Goal: Check status: Check status

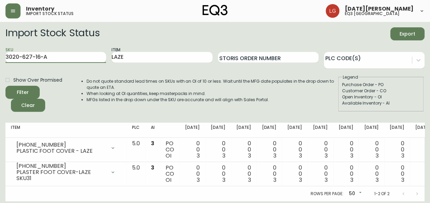
type input "3020-627-16-A"
click at [5, 86] on button "Filter" at bounding box center [22, 92] width 34 height 13
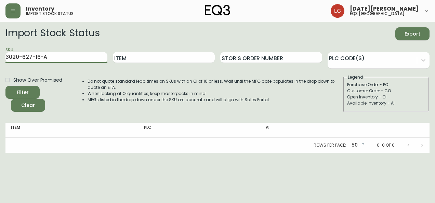
drag, startPoint x: -1, startPoint y: 55, endPoint x: 0, endPoint y: 45, distance: 10.4
click at [0, 45] on html "Inventory import stock status [DATE][PERSON_NAME] eq3 [GEOGRAPHIC_DATA] Import …" at bounding box center [217, 76] width 435 height 153
paste input "9-16-B"
click at [5, 86] on button "Filter" at bounding box center [22, 92] width 34 height 13
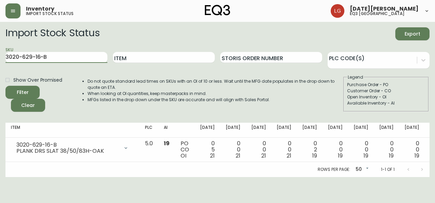
drag, startPoint x: 61, startPoint y: 59, endPoint x: -1, endPoint y: 46, distance: 64.0
click at [0, 46] on html "Inventory import stock status [DATE][PERSON_NAME] eq3 [GEOGRAPHIC_DATA] Import …" at bounding box center [217, 88] width 435 height 177
paste input "30"
click at [5, 86] on button "Filter" at bounding box center [22, 92] width 34 height 13
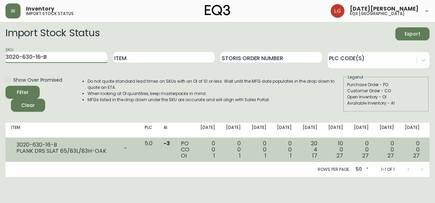
click at [123, 150] on icon at bounding box center [125, 147] width 5 height 5
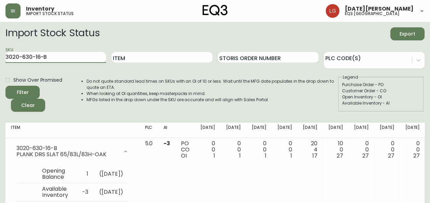
drag, startPoint x: 64, startPoint y: 52, endPoint x: 0, endPoint y: 43, distance: 65.0
click at [0, 42] on html "Inventory import stock status [DATE][PERSON_NAME] eq3 [GEOGRAPHIC_DATA] Import …" at bounding box center [215, 185] width 430 height 371
paste input "27-16-A"
click at [5, 86] on button "Filter" at bounding box center [22, 92] width 34 height 13
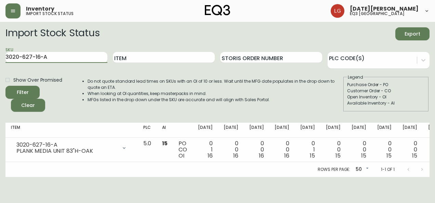
click at [0, 51] on html "Inventory import stock status [DATE][PERSON_NAME] eq3 [GEOGRAPHIC_DATA] Import …" at bounding box center [217, 88] width 435 height 177
click at [5, 86] on button "Filter" at bounding box center [22, 92] width 34 height 13
drag, startPoint x: 43, startPoint y: 57, endPoint x: -1, endPoint y: 54, distance: 44.2
click at [0, 54] on html "Inventory import stock status [DATE][PERSON_NAME] eq3 [GEOGRAPHIC_DATA] Import …" at bounding box center [217, 88] width 435 height 177
paste input "9-16-B"
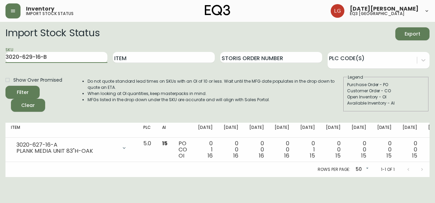
click at [5, 86] on button "Filter" at bounding box center [22, 92] width 34 height 13
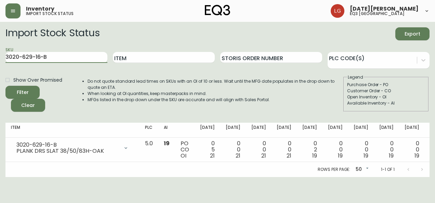
drag, startPoint x: 64, startPoint y: 58, endPoint x: -1, endPoint y: 51, distance: 66.1
click at [0, 51] on html "Inventory import stock status [DATE][PERSON_NAME] eq3 [GEOGRAPHIC_DATA] Import …" at bounding box center [217, 88] width 435 height 177
paste input "30"
type input "3020-630-16-B"
click at [5, 86] on button "Filter" at bounding box center [22, 92] width 34 height 13
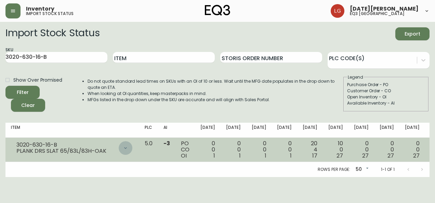
click at [123, 150] on icon at bounding box center [125, 147] width 5 height 5
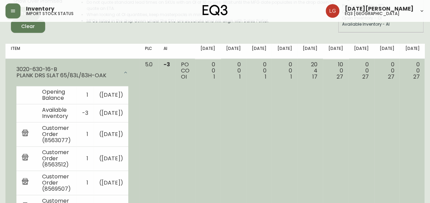
scroll to position [68, 0]
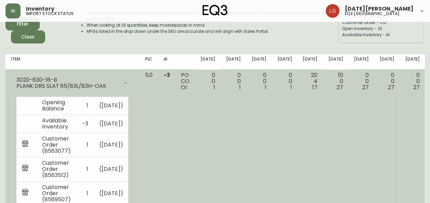
click at [120, 89] on div at bounding box center [126, 83] width 14 height 14
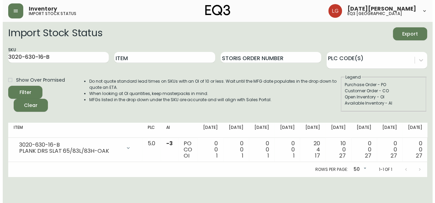
scroll to position [0, 0]
